Goal: Task Accomplishment & Management: Use online tool/utility

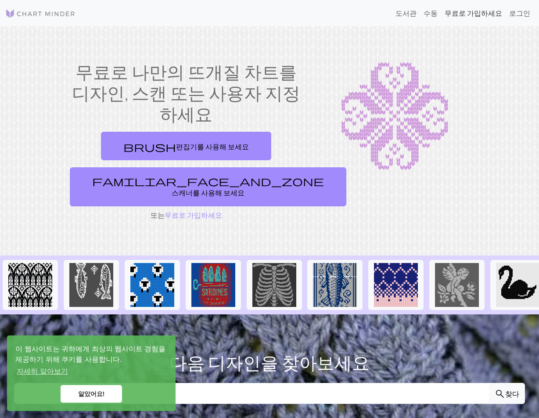
click at [489, 12] on font "무료로 가입하세요" at bounding box center [474, 13] width 58 height 8
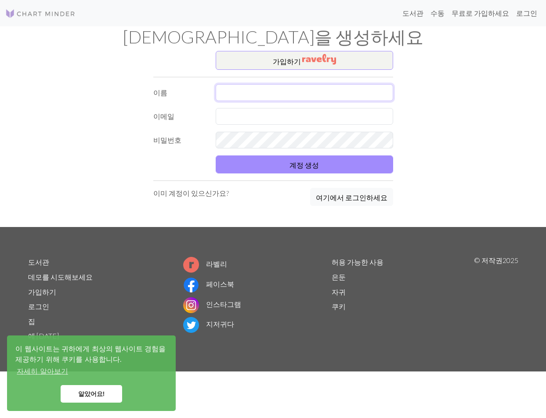
click at [300, 96] on input "text" at bounding box center [304, 92] width 177 height 17
type input "김강하"
type input "ㅂ"
type input "I"
type input "indian7190@gmail.com"
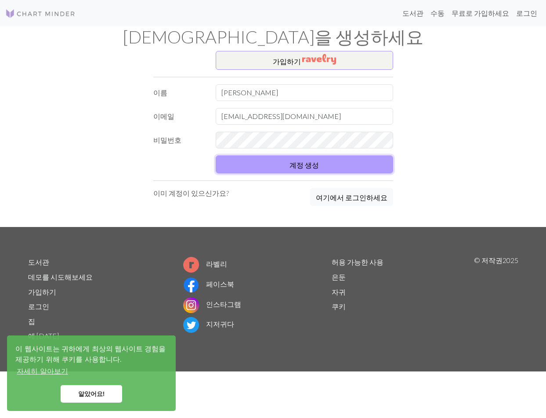
click at [297, 166] on font "계정 생성" at bounding box center [303, 165] width 29 height 8
click at [295, 161] on font "계정 생성" at bounding box center [303, 165] width 29 height 8
click at [267, 95] on input "김강하" at bounding box center [304, 92] width 177 height 17
drag, startPoint x: 261, startPoint y: 94, endPoint x: 204, endPoint y: 80, distance: 58.9
click at [195, 80] on div "가입 하기 이름 김강하 이메일 indian7190@gmail.com 비밀번호 계정 생성 이미 계정이 있으신가요? 여기에서 로그인하세요" at bounding box center [273, 139] width 250 height 176
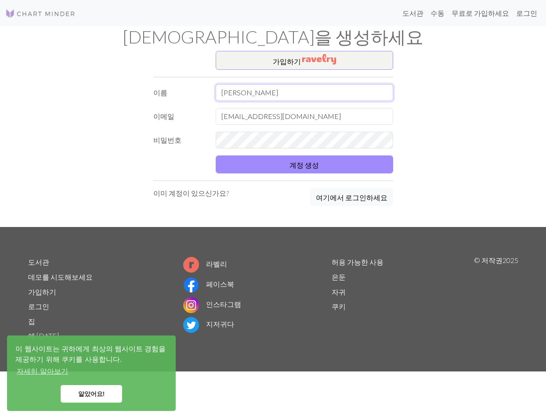
type input "김"
type input "RLARKDGK"
click at [286, 164] on button "계정 생성" at bounding box center [304, 165] width 177 height 18
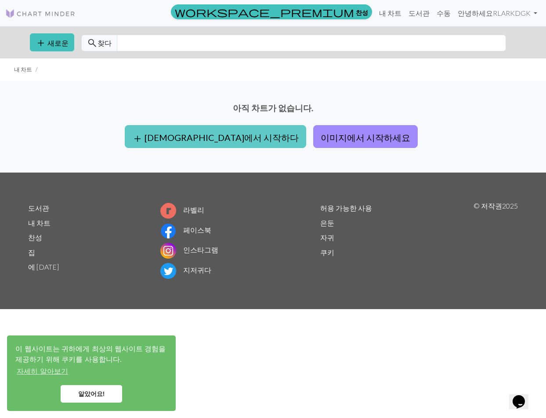
click at [245, 141] on font "빈칸에서 시작하다" at bounding box center [222, 137] width 154 height 11
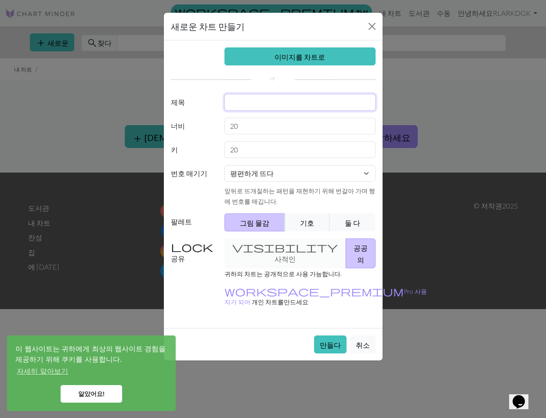
click at [246, 99] on input "text" at bounding box center [299, 102] width 151 height 17
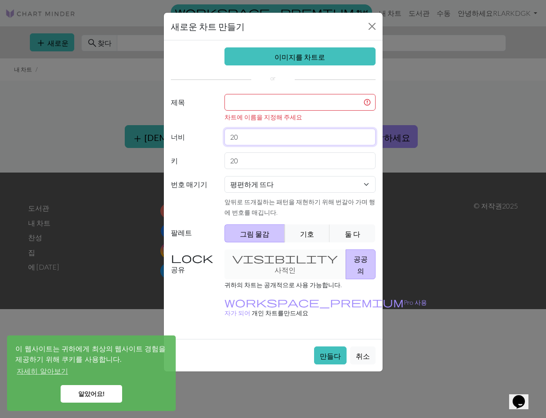
drag, startPoint x: 252, startPoint y: 124, endPoint x: 226, endPoint y: 122, distance: 26.1
click at [226, 122] on div "이미지를 차트로 제목 차트에 이름을 지정해 주세요 너비 20 키 20 번호 매기기 평편하게 뜨다 둥글게 뜨다 레이스 뜨개질 크로스 스티치 앞뒤…" at bounding box center [273, 189] width 219 height 299
type input "39"
drag, startPoint x: 247, startPoint y: 162, endPoint x: 224, endPoint y: 160, distance: 23.8
click at [224, 160] on div "20" at bounding box center [300, 160] width 162 height 17
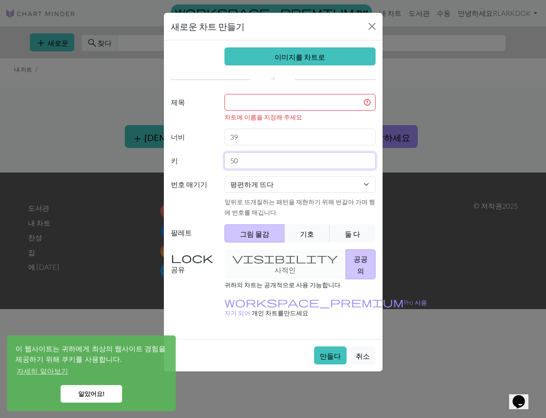
type input "50"
click at [288, 181] on select "평편하게 뜨다 둥글게 뜨다 레이스 뜨개질 크로스 스티치" at bounding box center [299, 184] width 151 height 17
click at [291, 234] on button "기호" at bounding box center [307, 233] width 45 height 18
click at [286, 256] on div "visibility 사적인 공공의" at bounding box center [300, 265] width 162 height 30
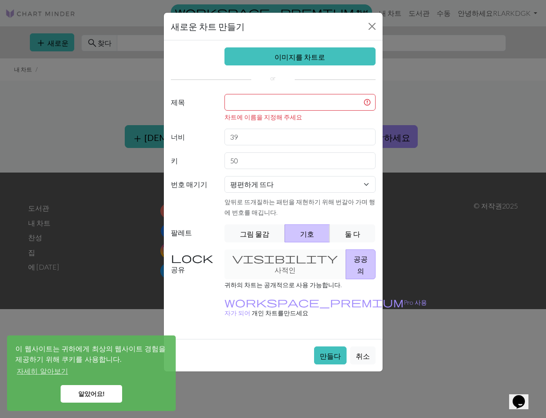
click at [262, 261] on div "visibility 사적인 공공의" at bounding box center [300, 265] width 162 height 30
click at [326, 351] on font "만들다" at bounding box center [330, 355] width 21 height 8
click at [257, 110] on input "text" at bounding box center [299, 102] width 151 height 17
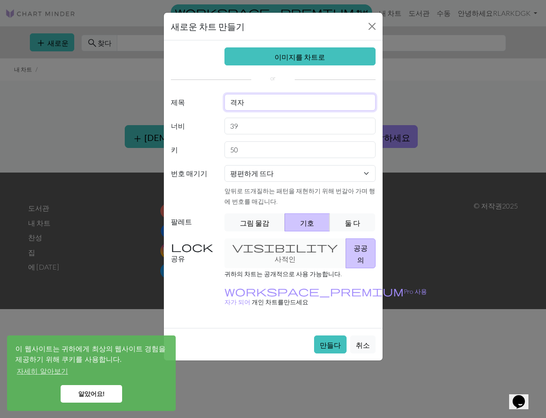
type input "격자"
click at [258, 107] on input "격자" at bounding box center [299, 102] width 151 height 17
click at [338, 336] on button "만들다" at bounding box center [330, 345] width 33 height 18
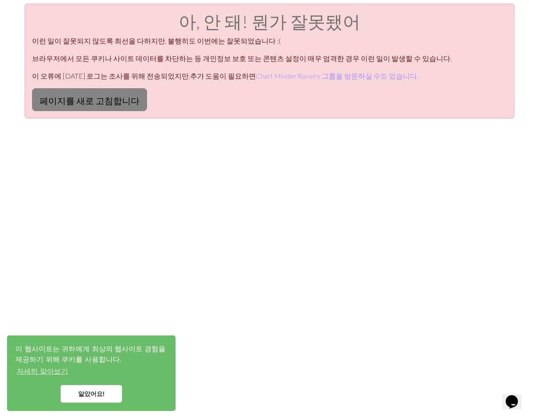
click at [106, 94] on font "페이지를 새로 고침합니다" at bounding box center [90, 99] width 100 height 11
click at [96, 390] on link "알았어요!" at bounding box center [92, 394] width 62 height 18
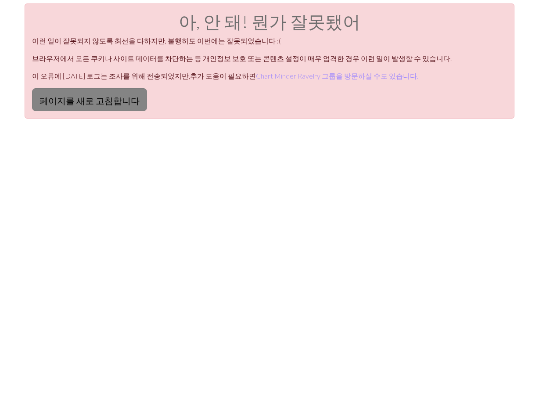
click at [119, 105] on font "페이지를 새로 고침합니다" at bounding box center [90, 100] width 100 height 11
click at [269, 126] on div "아, 안 돼! 뭔가 잘못됐어 이런 일이 잘못되지 않도록 최선을 다하지만, 불행히도 이번에는 잘못되었습니다 :( 브라우저에서 모든 쿠키나 사이트…" at bounding box center [269, 213] width 539 height 418
click at [125, 95] on font "페이지를 새로 고침합니다" at bounding box center [90, 100] width 100 height 11
click at [83, 94] on font "페이지를 새로 고침합니다" at bounding box center [90, 99] width 100 height 11
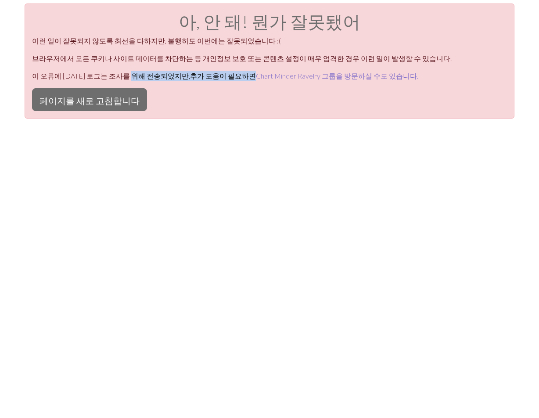
drag, startPoint x: 139, startPoint y: 78, endPoint x: 241, endPoint y: 77, distance: 101.9
click at [236, 77] on font "이 오류에 [DATE] 로그는 조사를 위해 전송되었지만, 추가 도움이 필요하면 Chart Minder Ravelry 그룹을 방문하실 수도 있습…" at bounding box center [225, 76] width 387 height 8
click at [256, 78] on font "Chart Minder Ravelry 그룹을 방문하실 수도 있습니다." at bounding box center [337, 76] width 163 height 8
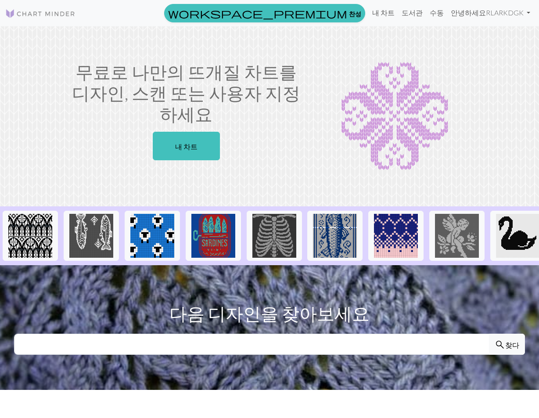
click at [494, 138] on div "무료로 나만의 뜨개질 차트를 디자인, 스캔 또는 사용자 지정하세요 내 차트" at bounding box center [269, 117] width 501 height 110
click at [513, 13] on font "RLARKDGK" at bounding box center [505, 12] width 38 height 8
click at [485, 65] on font "로그아웃" at bounding box center [489, 66] width 28 height 8
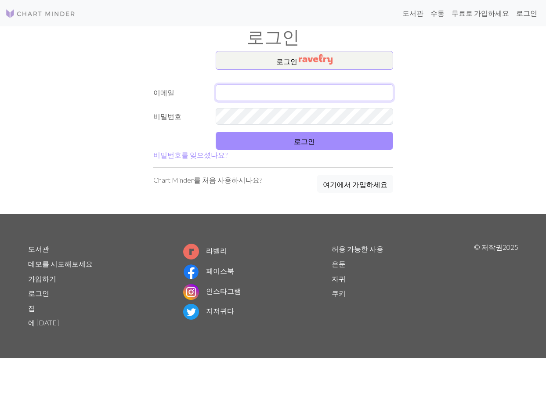
type input "[EMAIL_ADDRESS][DOMAIN_NAME]"
click at [286, 55] on button "로그인 ​" at bounding box center [304, 60] width 177 height 19
